Goal: Task Accomplishment & Management: Manage account settings

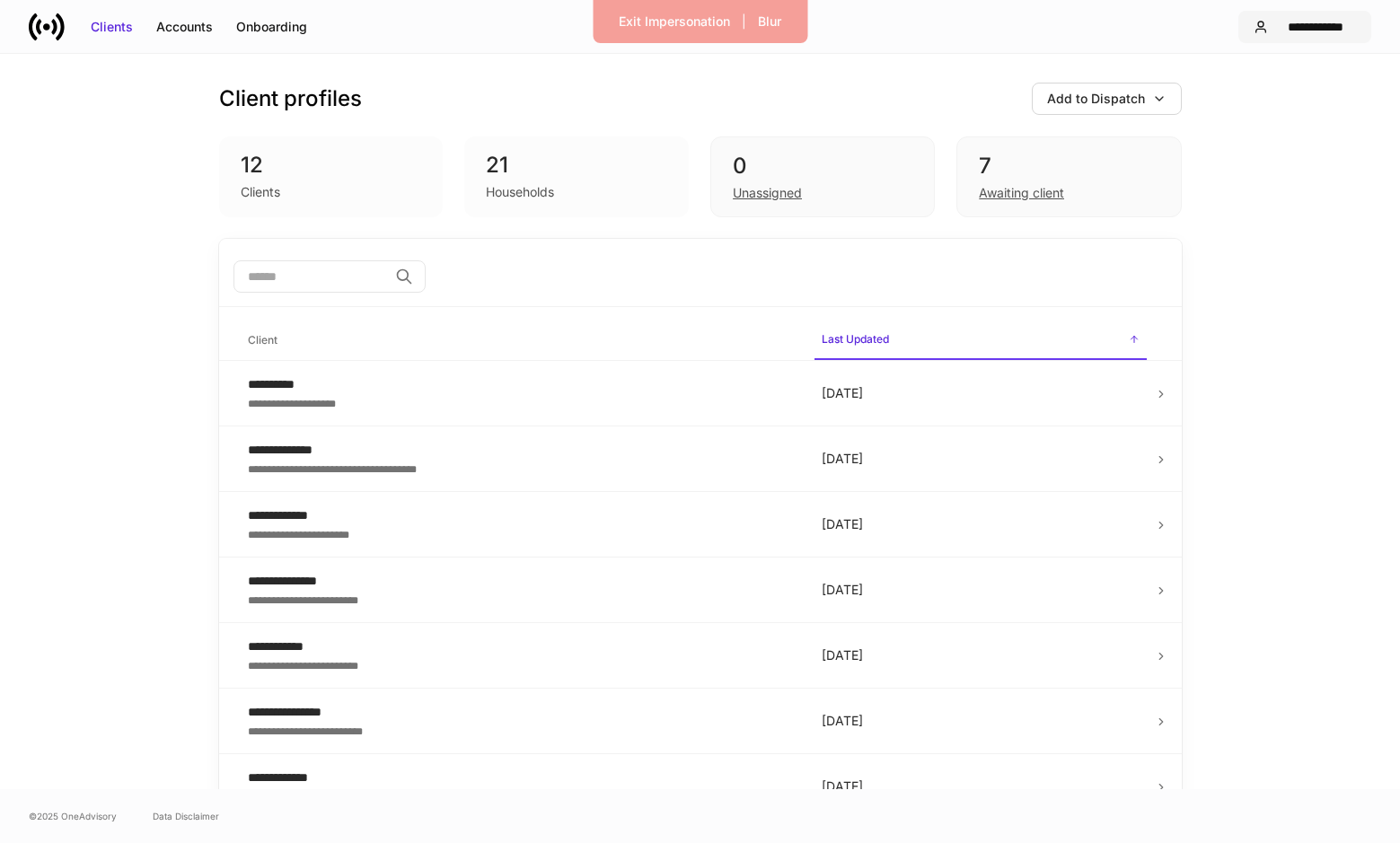
click at [1336, 29] on div "**********" at bounding box center [1316, 27] width 80 height 18
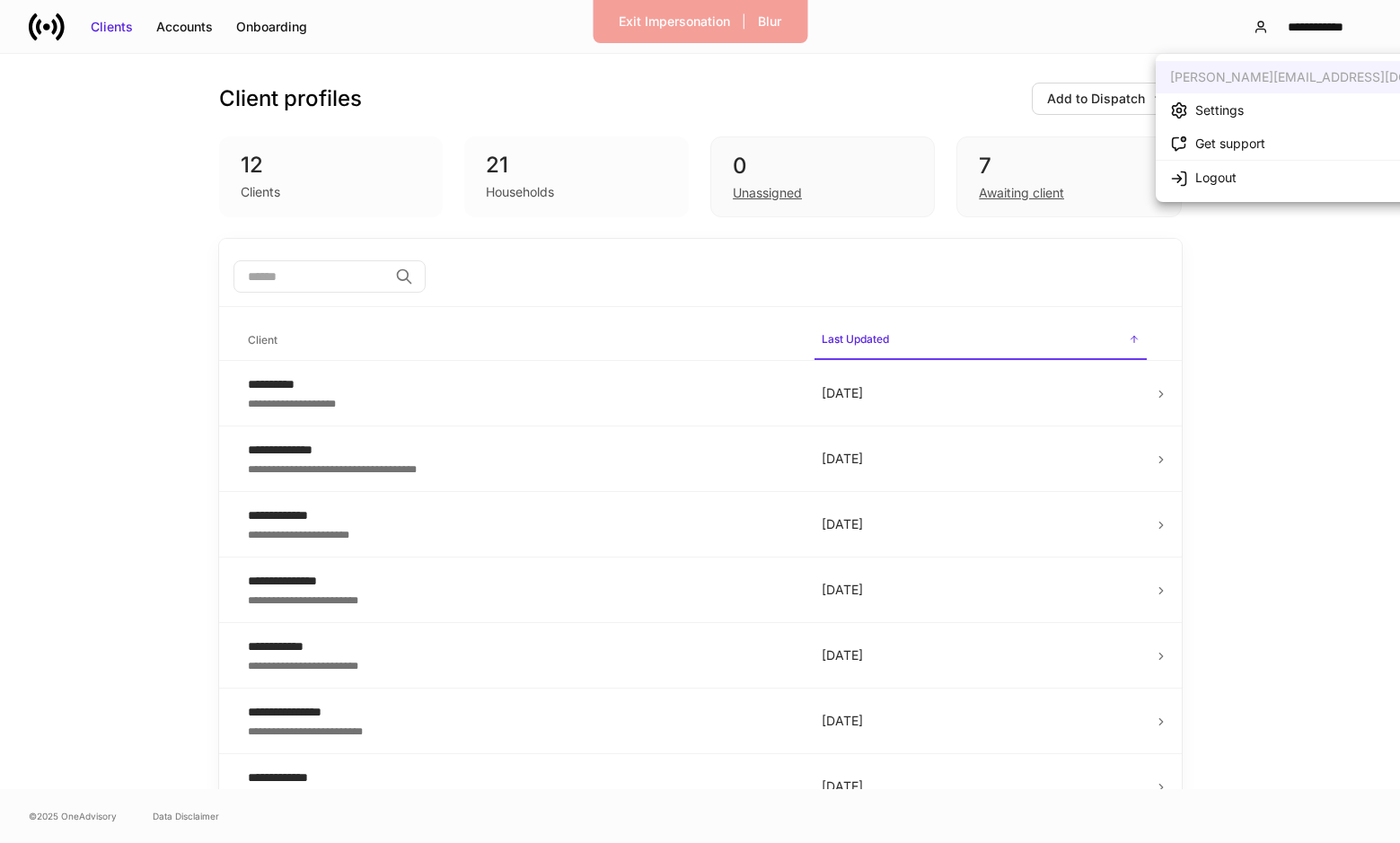
click at [1234, 118] on div "Settings" at bounding box center [1219, 110] width 49 height 18
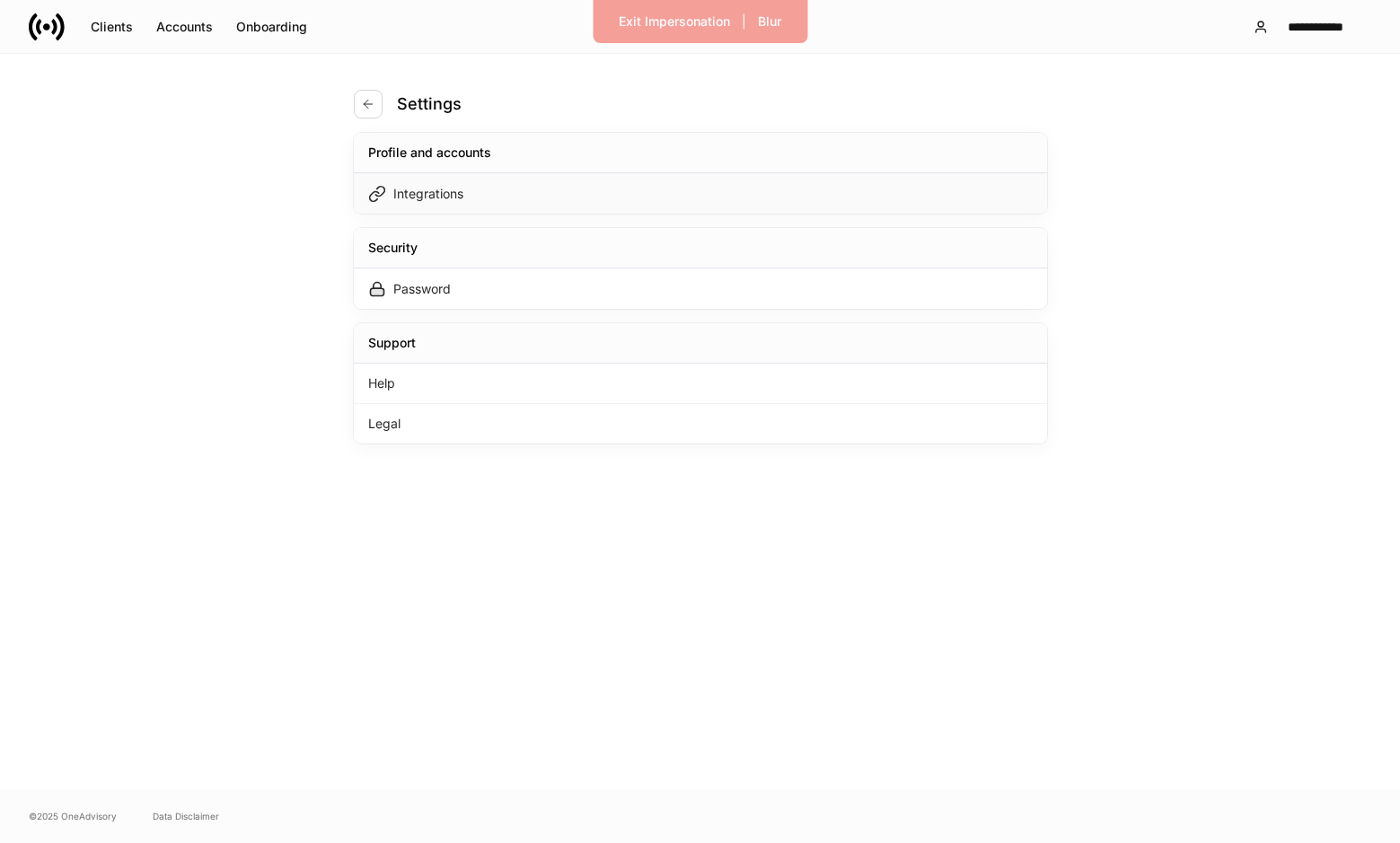
click at [622, 206] on div "Integrations" at bounding box center [700, 194] width 693 height 41
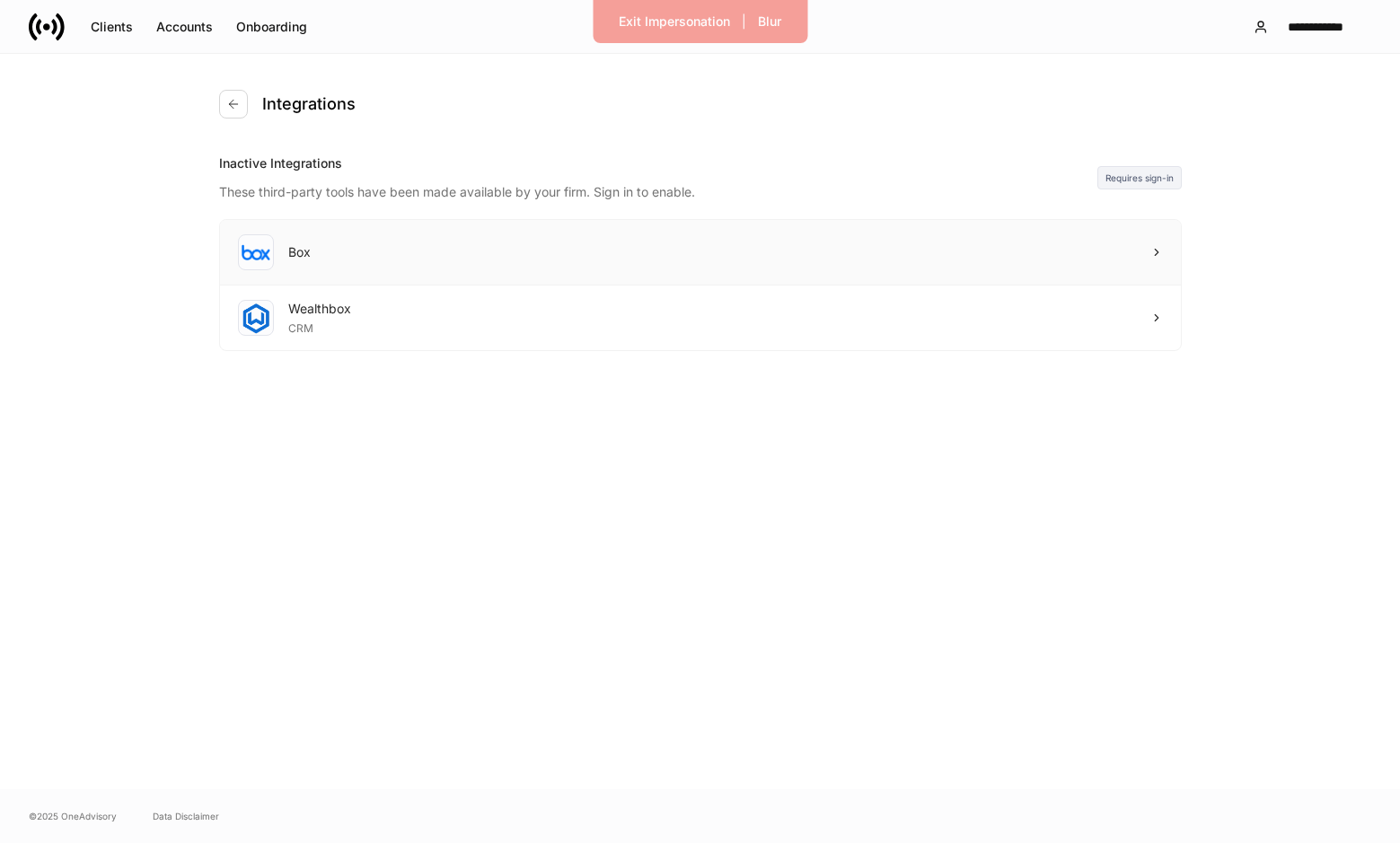
click at [576, 245] on div "Box" at bounding box center [701, 253] width 961 height 66
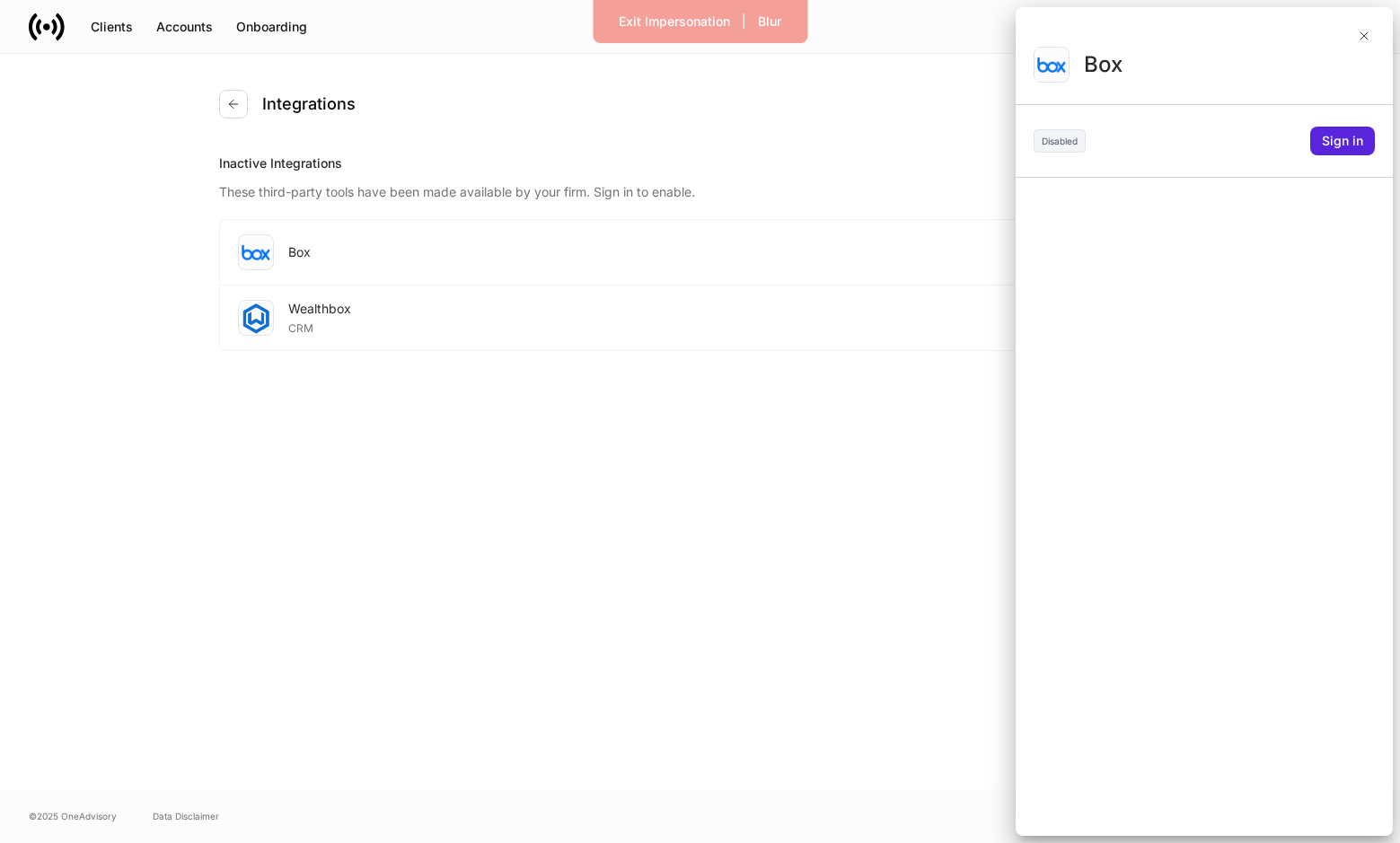
click at [886, 297] on div at bounding box center [700, 421] width 1400 height 843
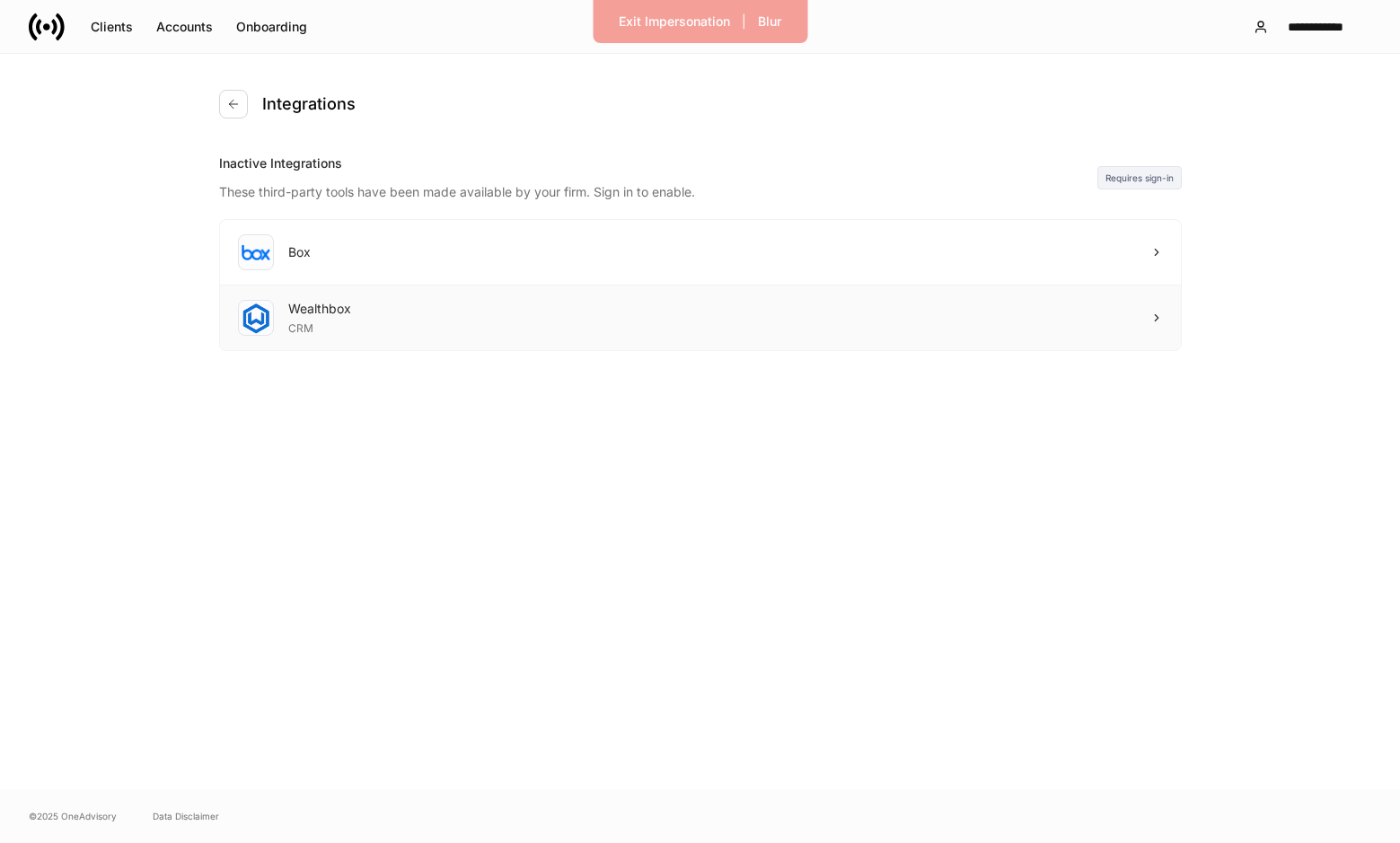
click at [903, 307] on div "Wealthbox CRM" at bounding box center [701, 318] width 961 height 65
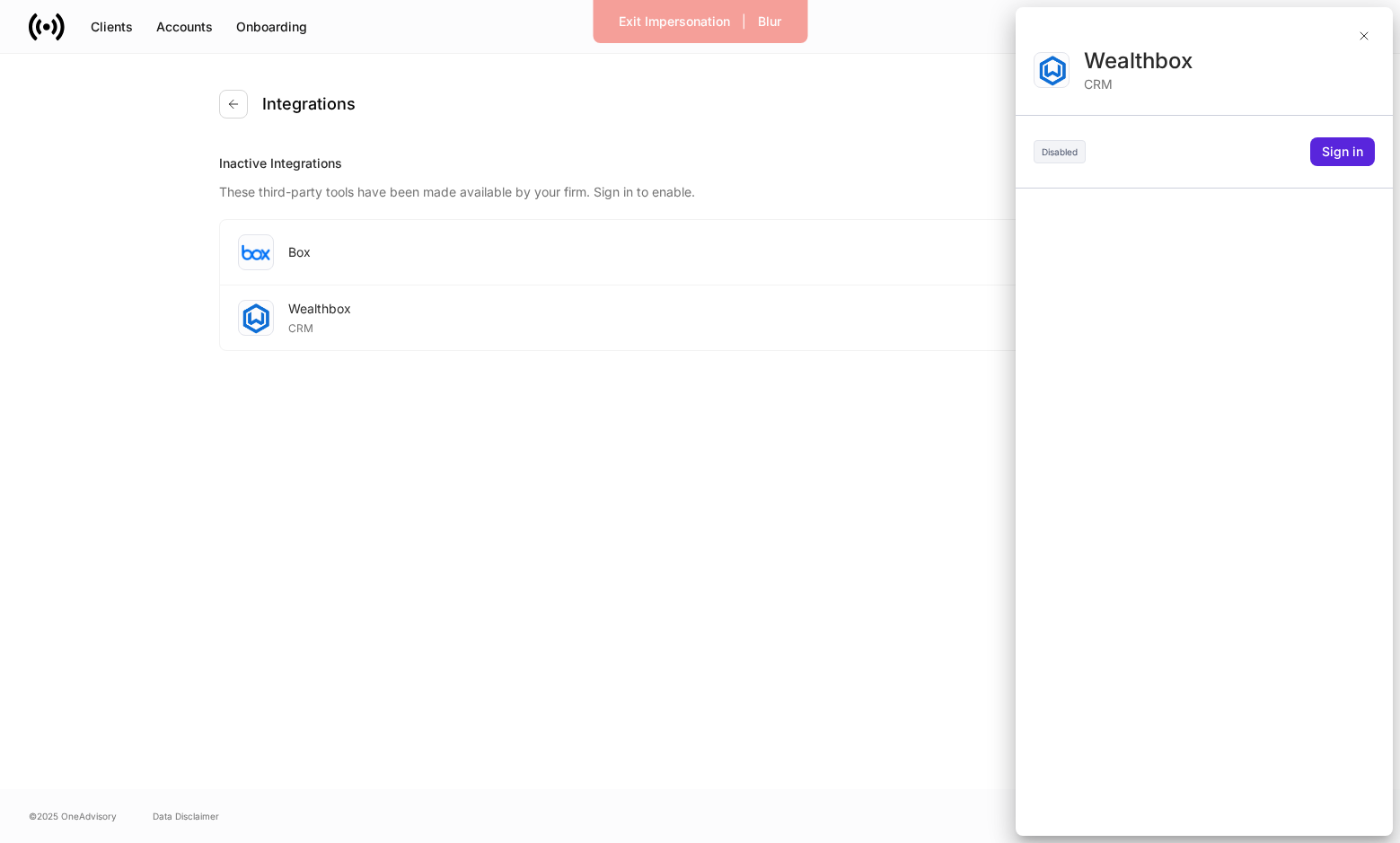
click at [925, 111] on div at bounding box center [700, 421] width 1400 height 843
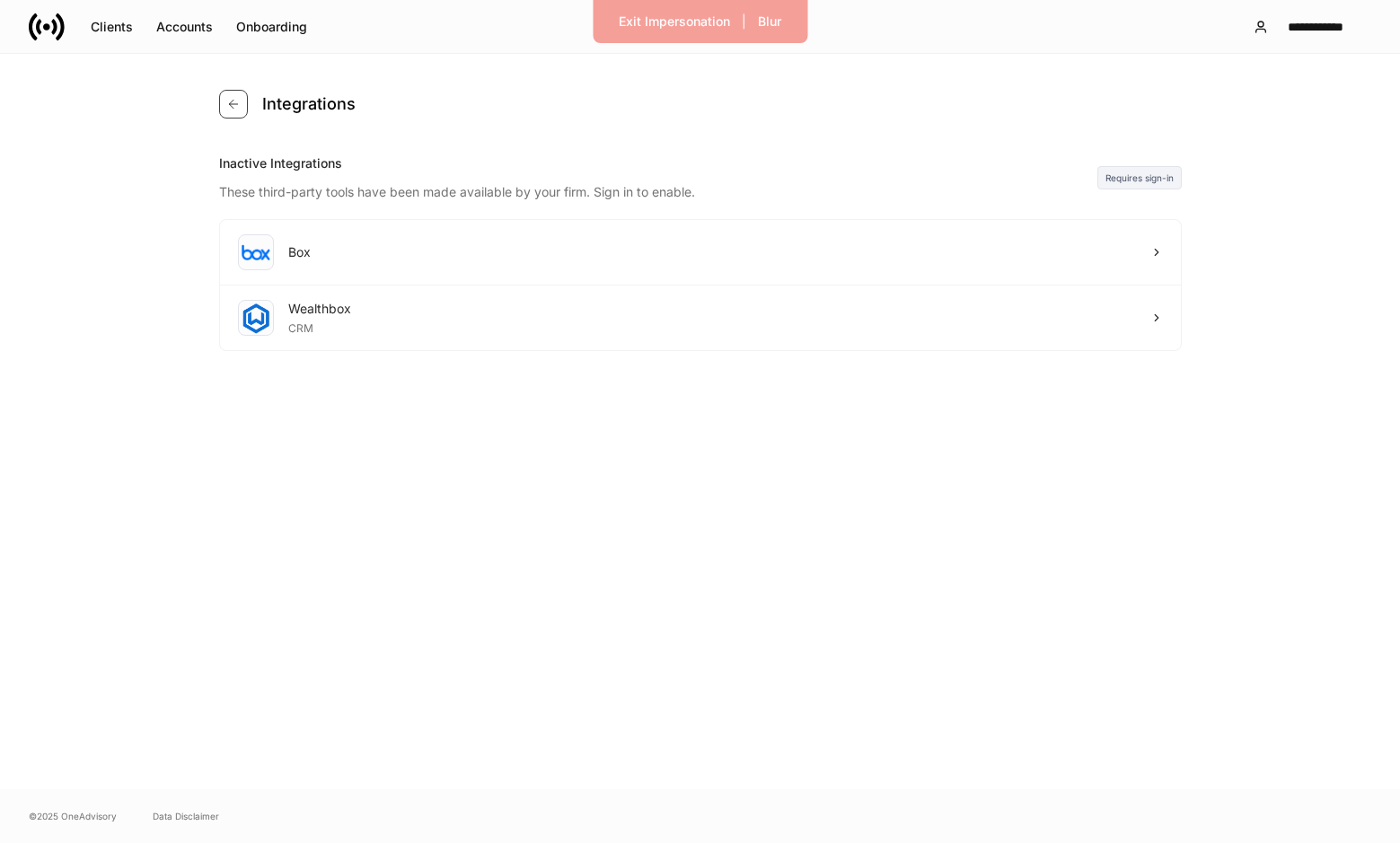
click at [219, 105] on button "button" at bounding box center [233, 103] width 29 height 29
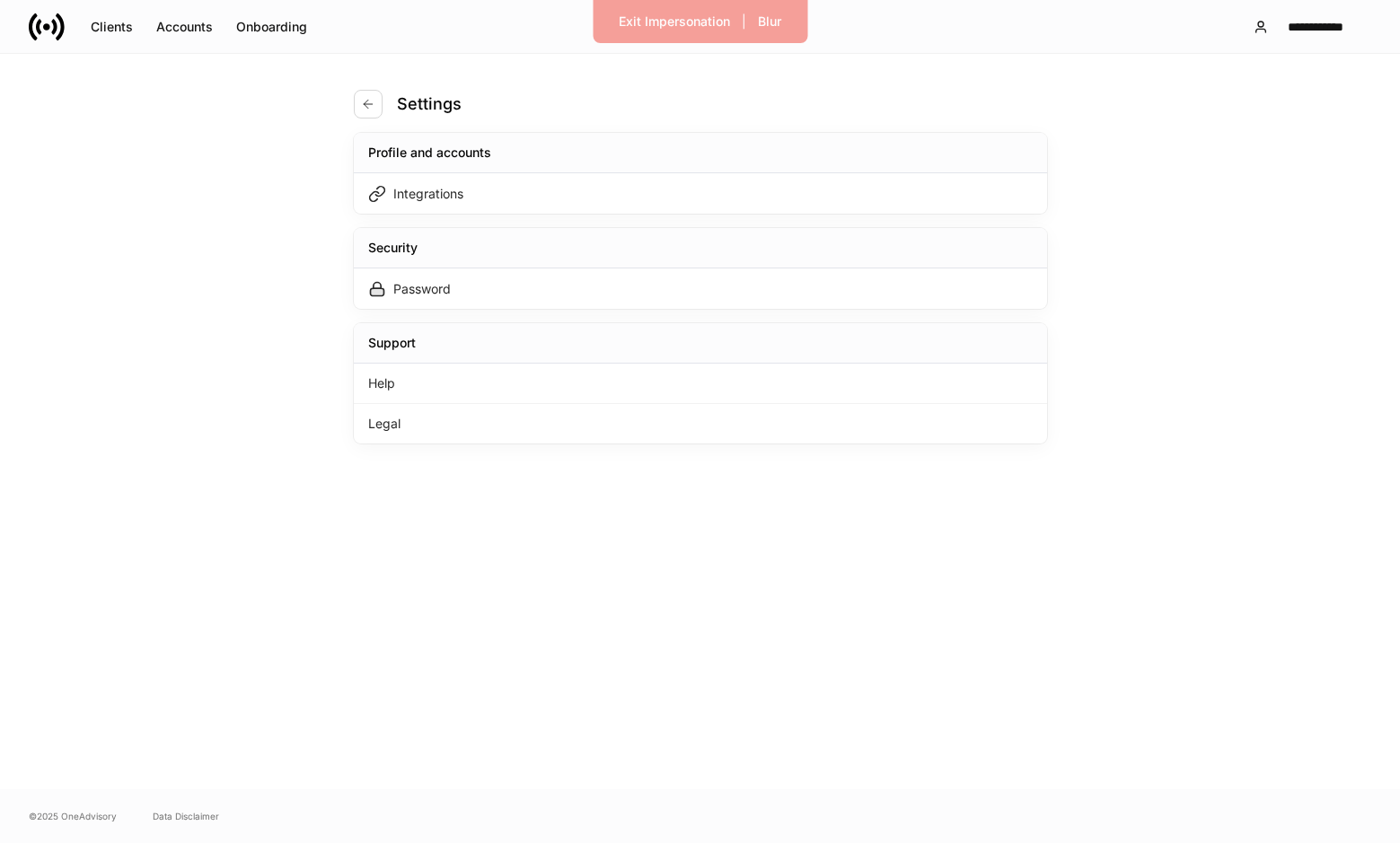
click at [345, 88] on div "Settings Profile and accounts Integrations Security Password Support Help Legal" at bounding box center [701, 421] width 808 height 736
click at [368, 90] on button "button" at bounding box center [367, 103] width 29 height 29
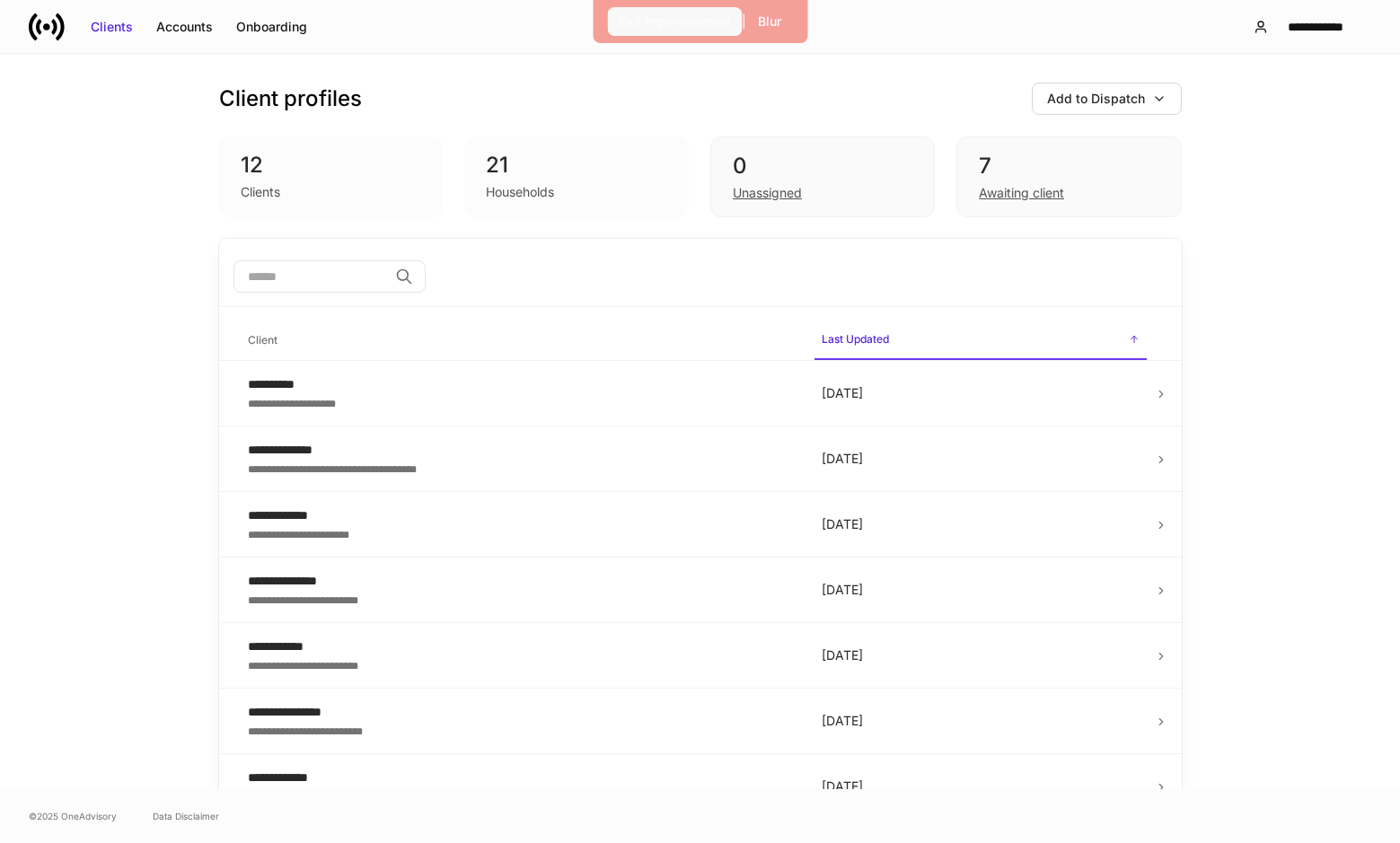
click at [685, 34] on button "Exit Impersonation" at bounding box center [675, 21] width 135 height 29
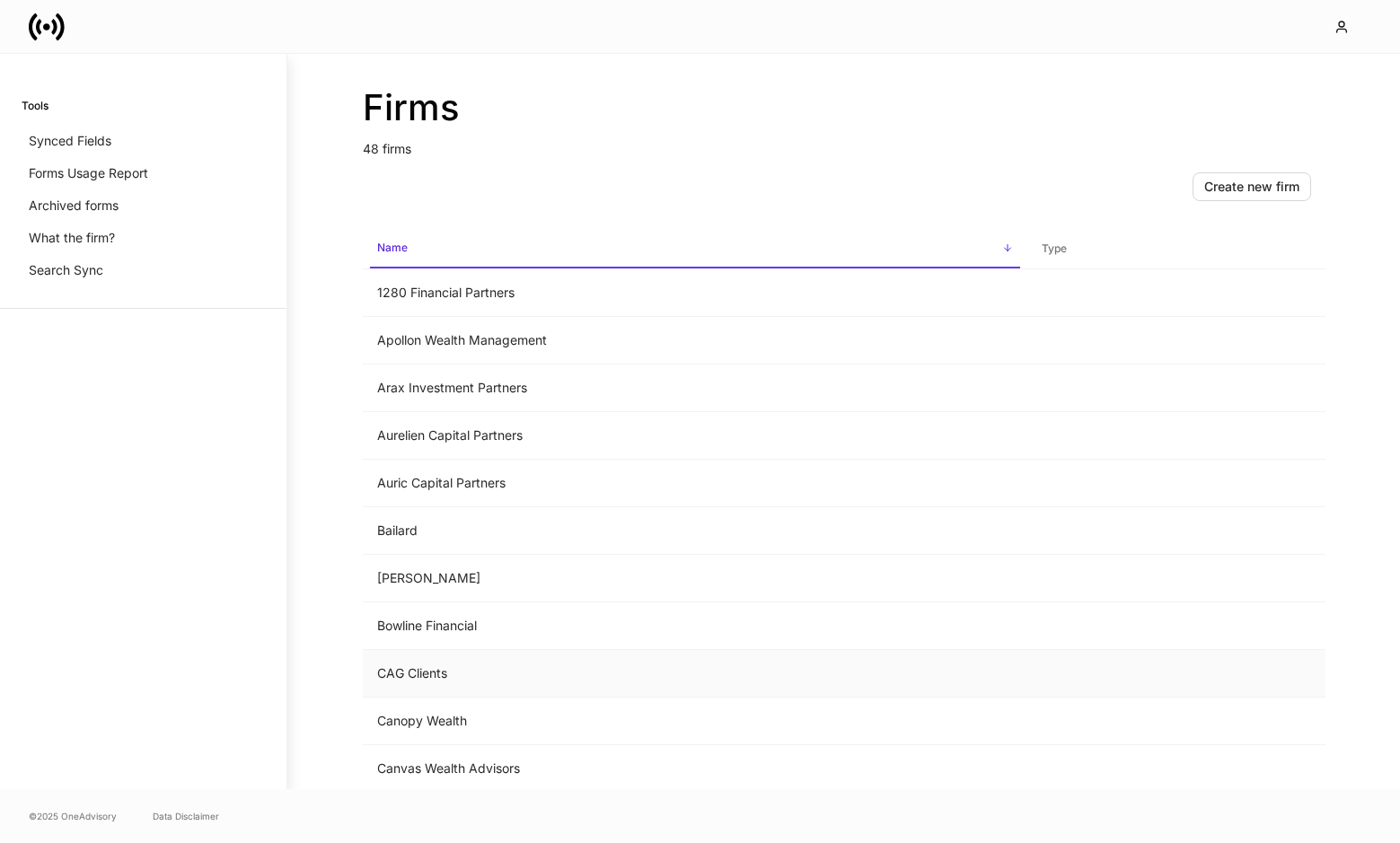
click at [410, 662] on td "CAG Clients" at bounding box center [694, 674] width 664 height 48
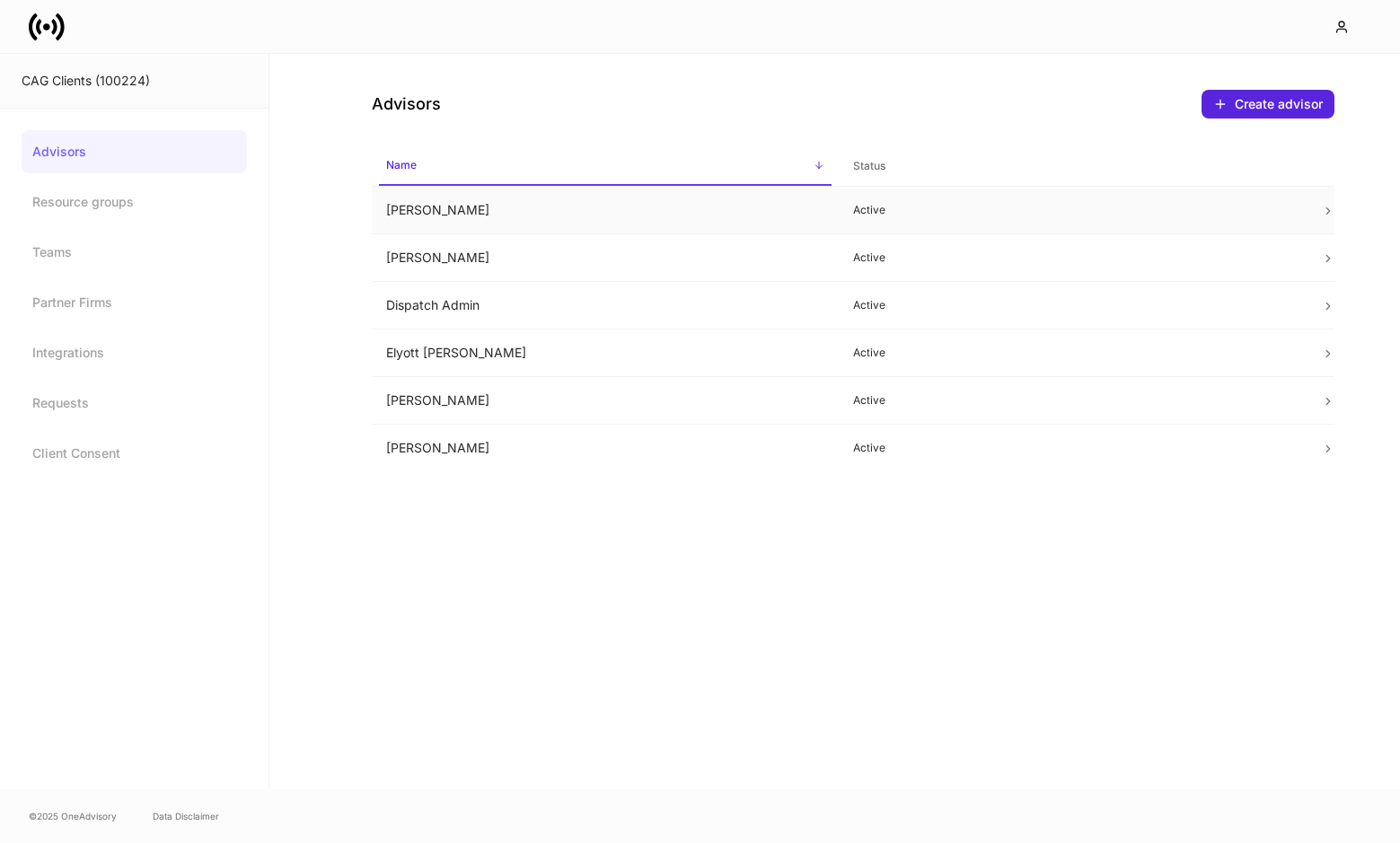
click at [479, 220] on td "[PERSON_NAME]" at bounding box center [606, 211] width 468 height 48
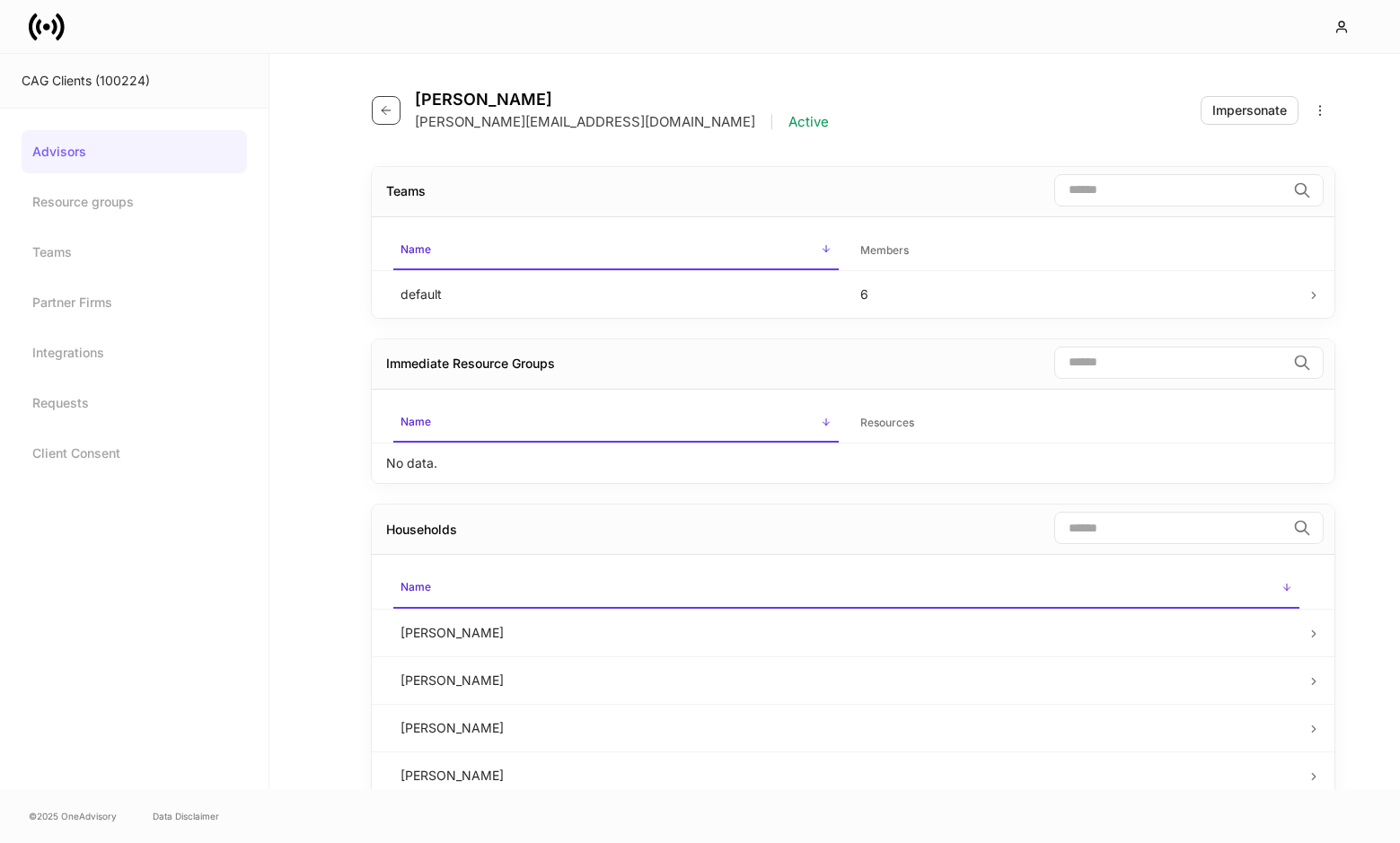
click at [386, 108] on icon "button" at bounding box center [386, 110] width 14 height 14
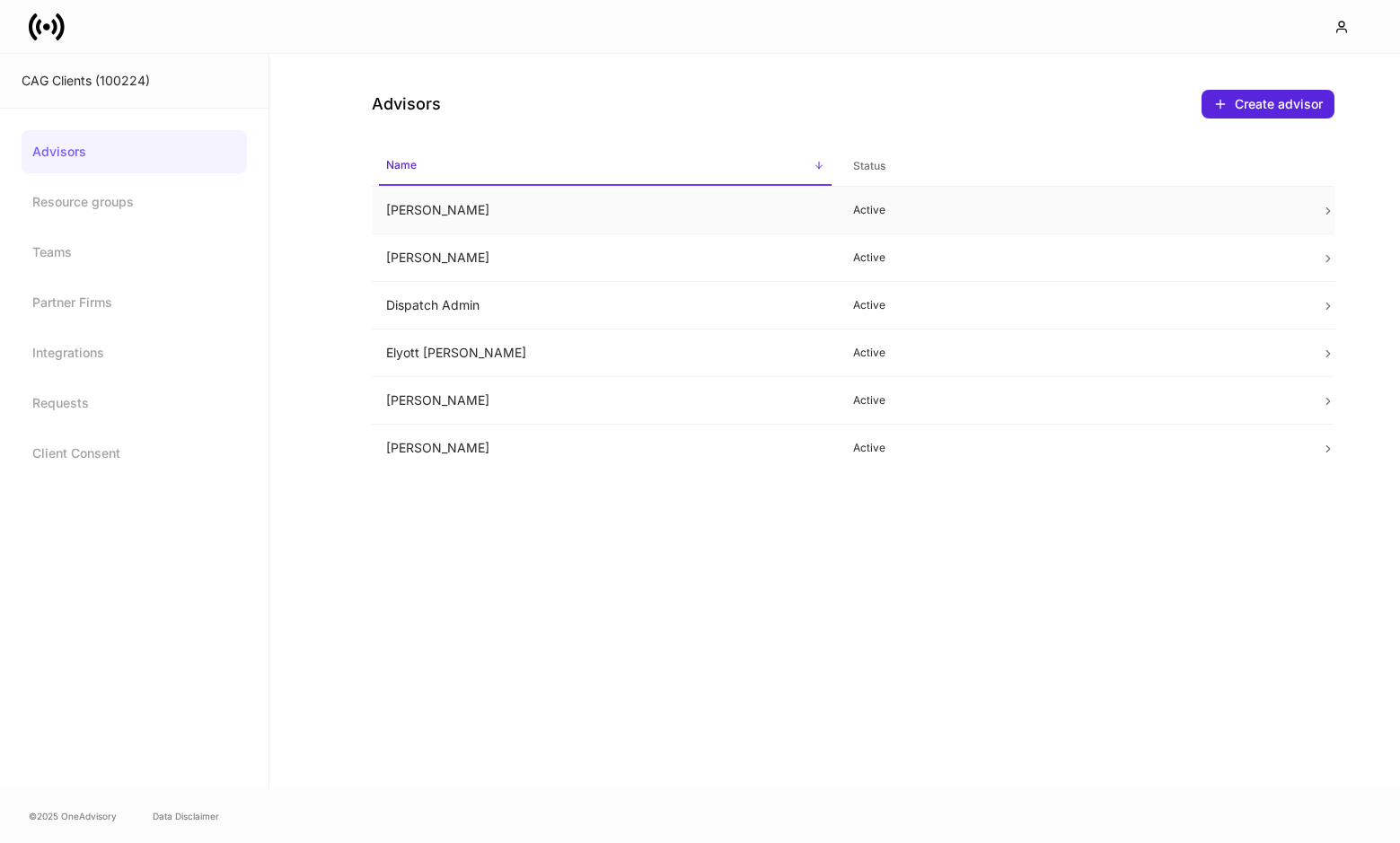
click at [745, 227] on td "[PERSON_NAME]" at bounding box center [606, 211] width 468 height 48
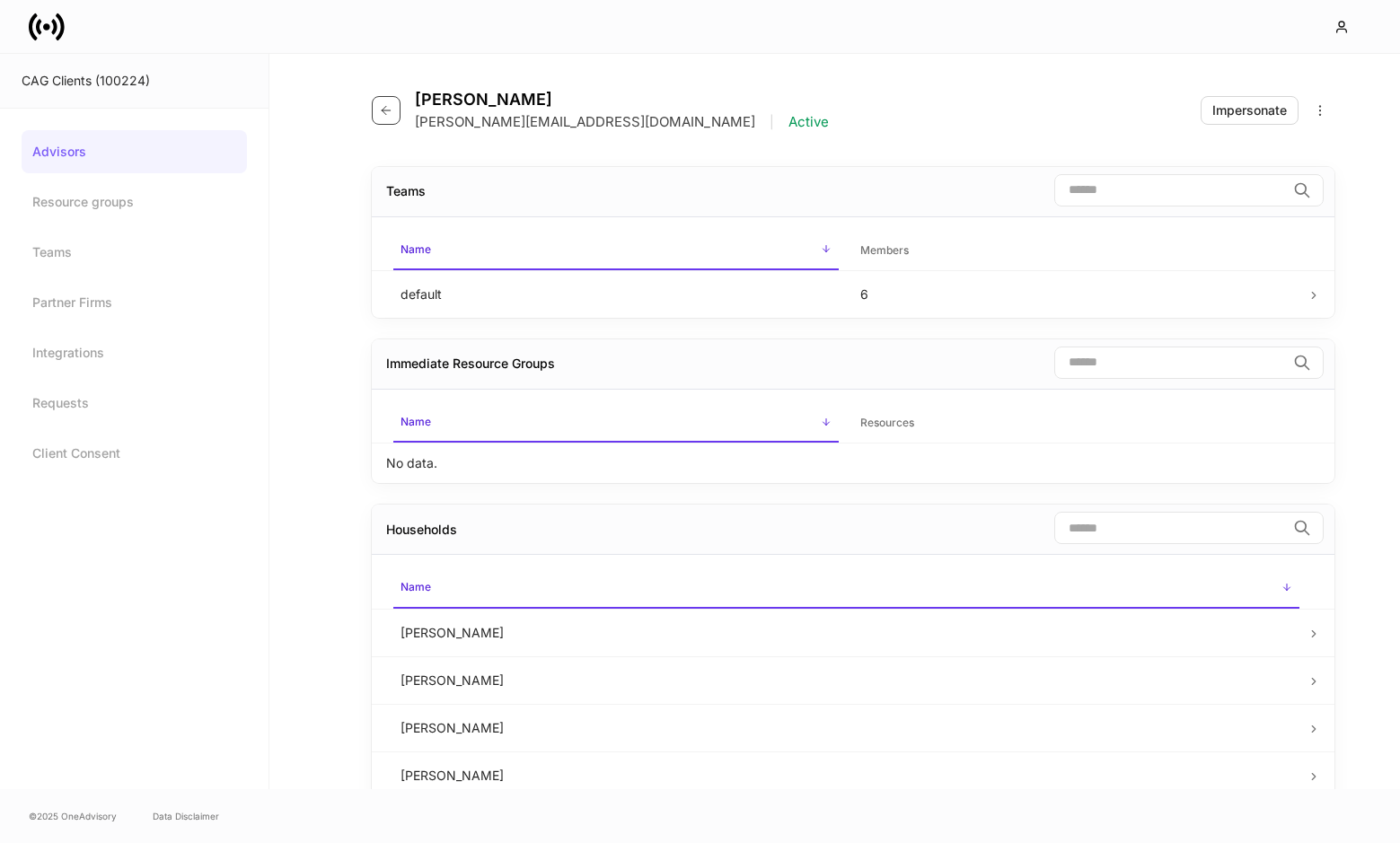
click at [379, 111] on icon "button" at bounding box center [386, 110] width 14 height 14
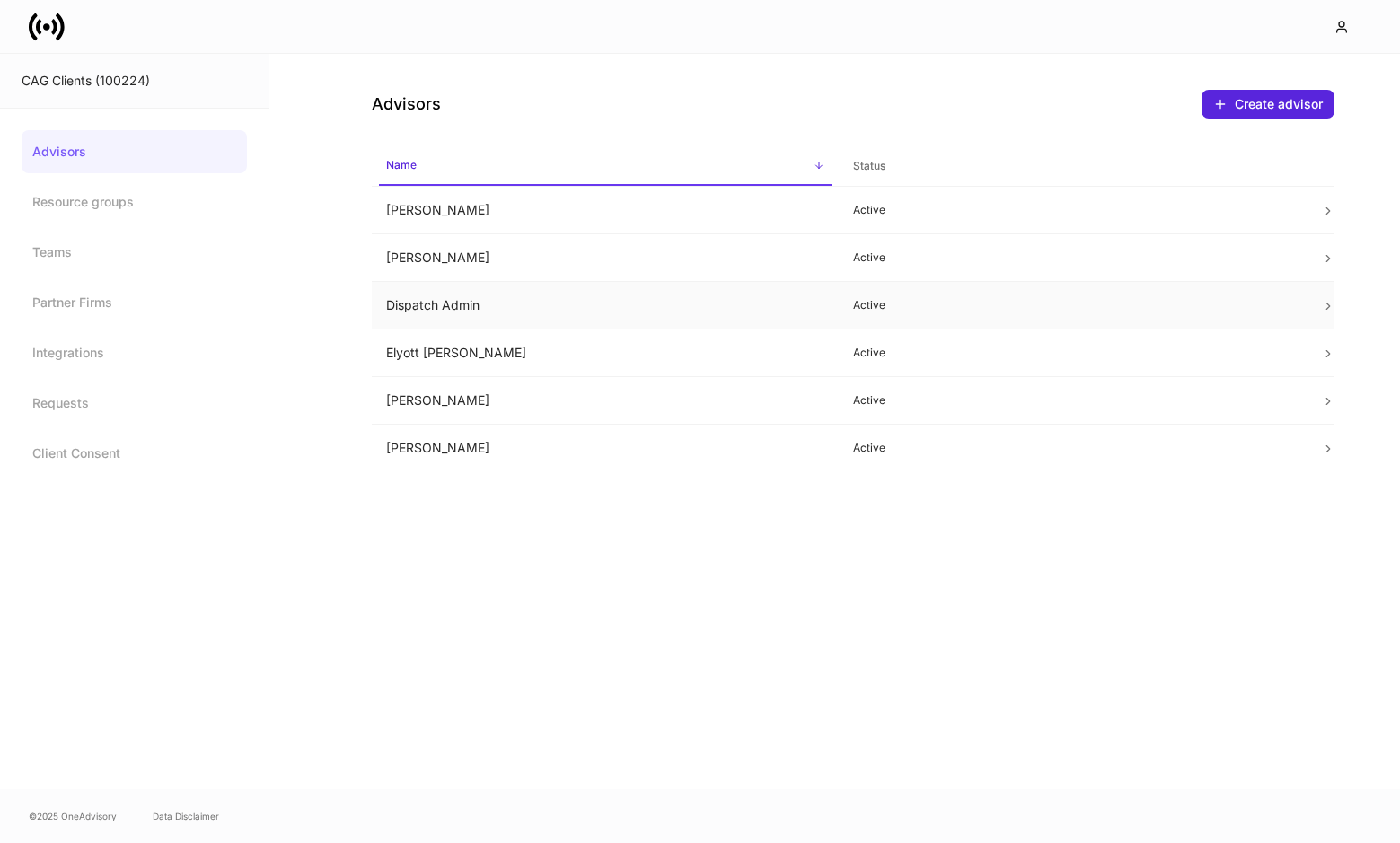
click at [550, 316] on td "Dispatch Admin" at bounding box center [606, 306] width 468 height 48
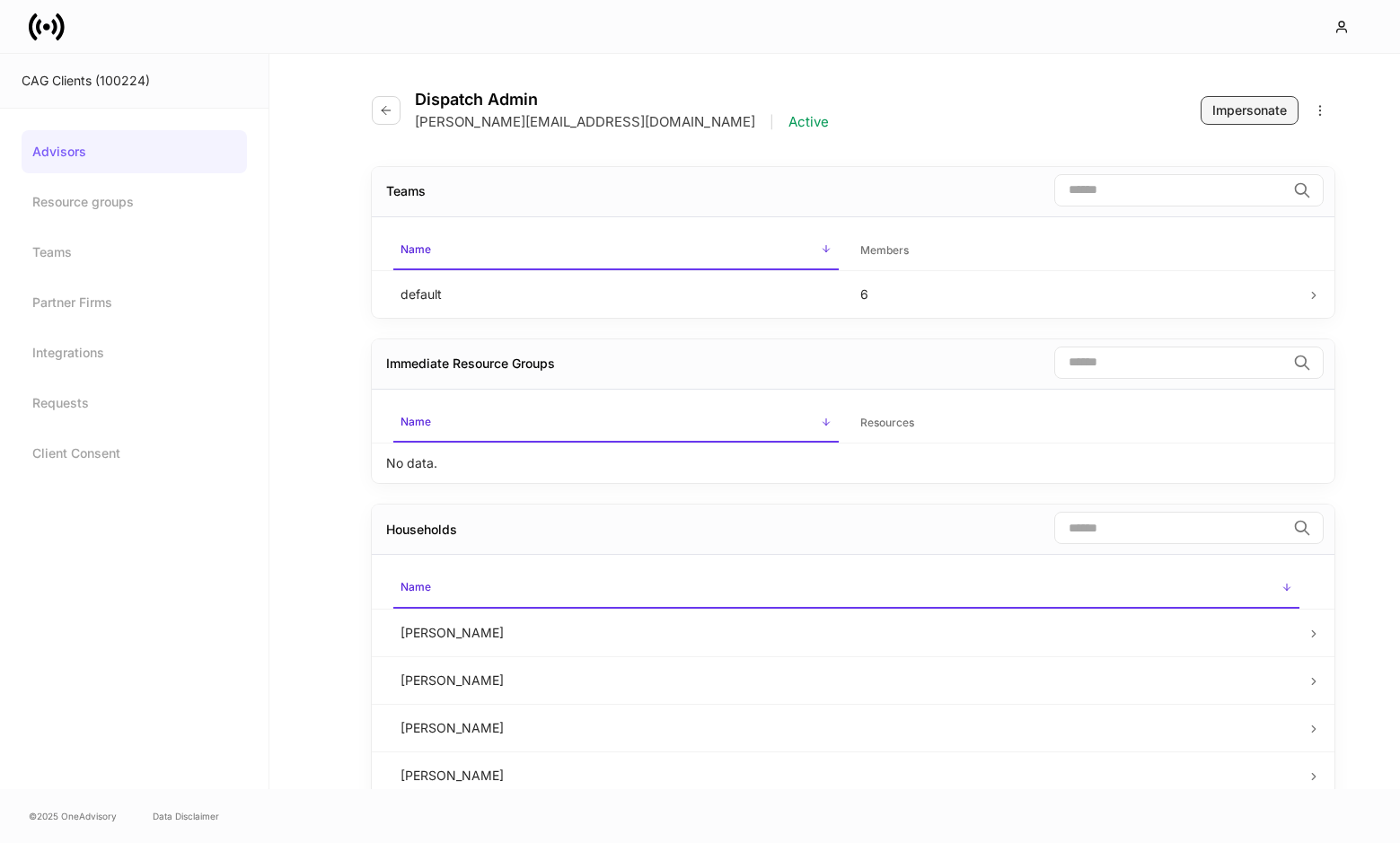
click at [1241, 109] on div "Impersonate" at bounding box center [1249, 110] width 74 height 18
drag, startPoint x: 389, startPoint y: 114, endPoint x: 391, endPoint y: 105, distance: 9.2
click at [391, 105] on icon "button" at bounding box center [386, 110] width 14 height 14
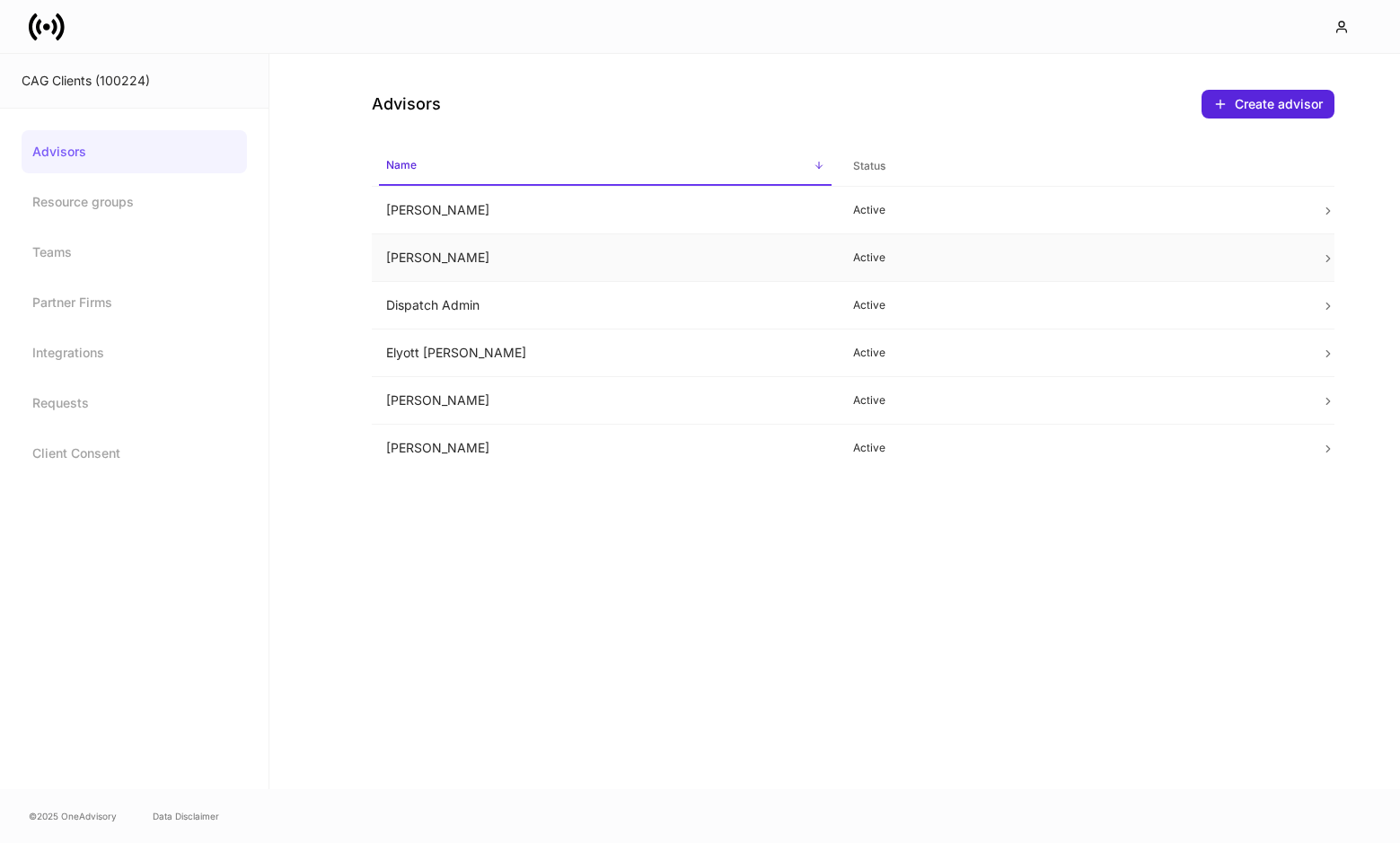
click at [539, 262] on td "[PERSON_NAME]" at bounding box center [606, 258] width 468 height 48
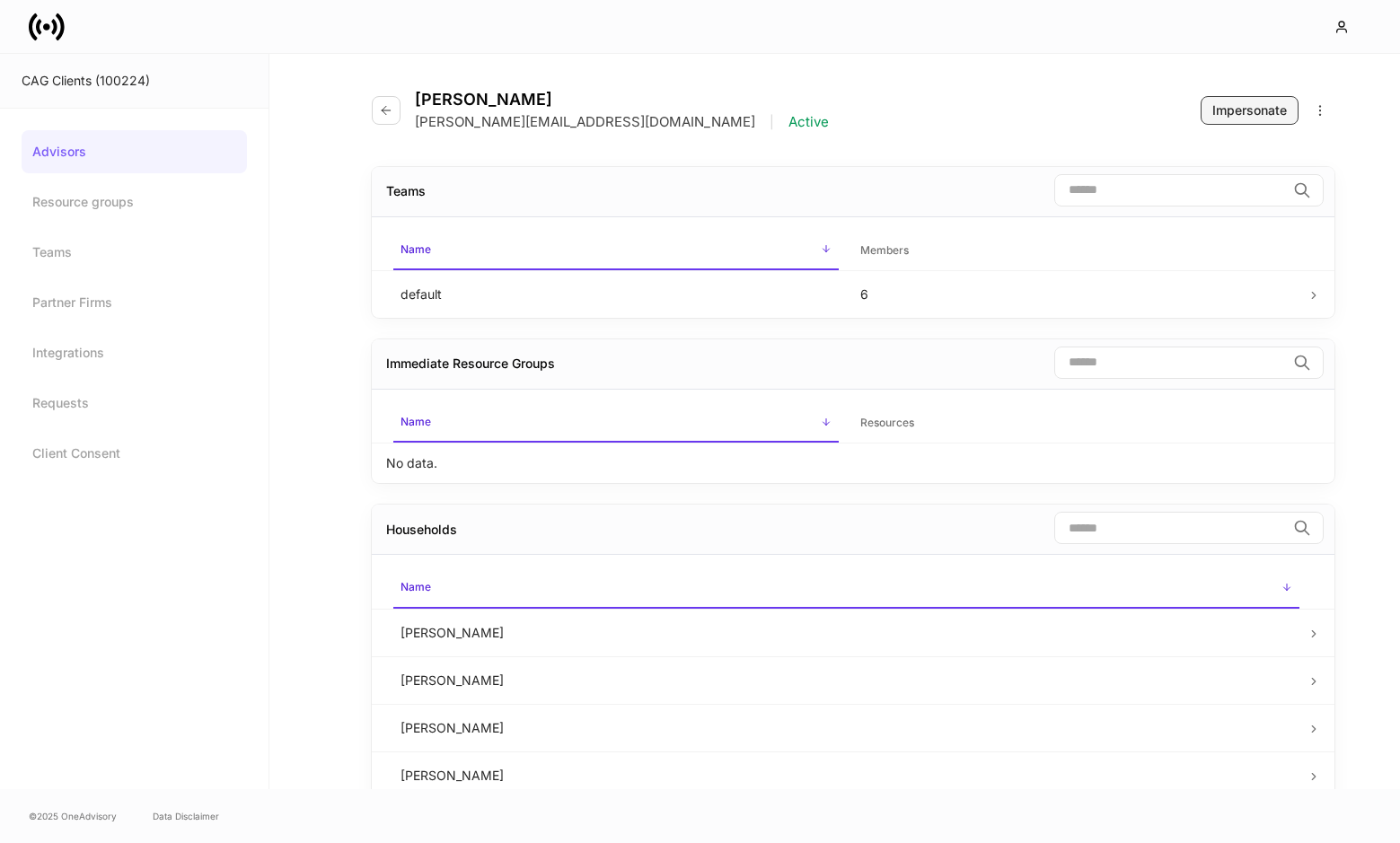
click at [1230, 109] on div "Impersonate" at bounding box center [1249, 110] width 74 height 18
